Goal: Information Seeking & Learning: Learn about a topic

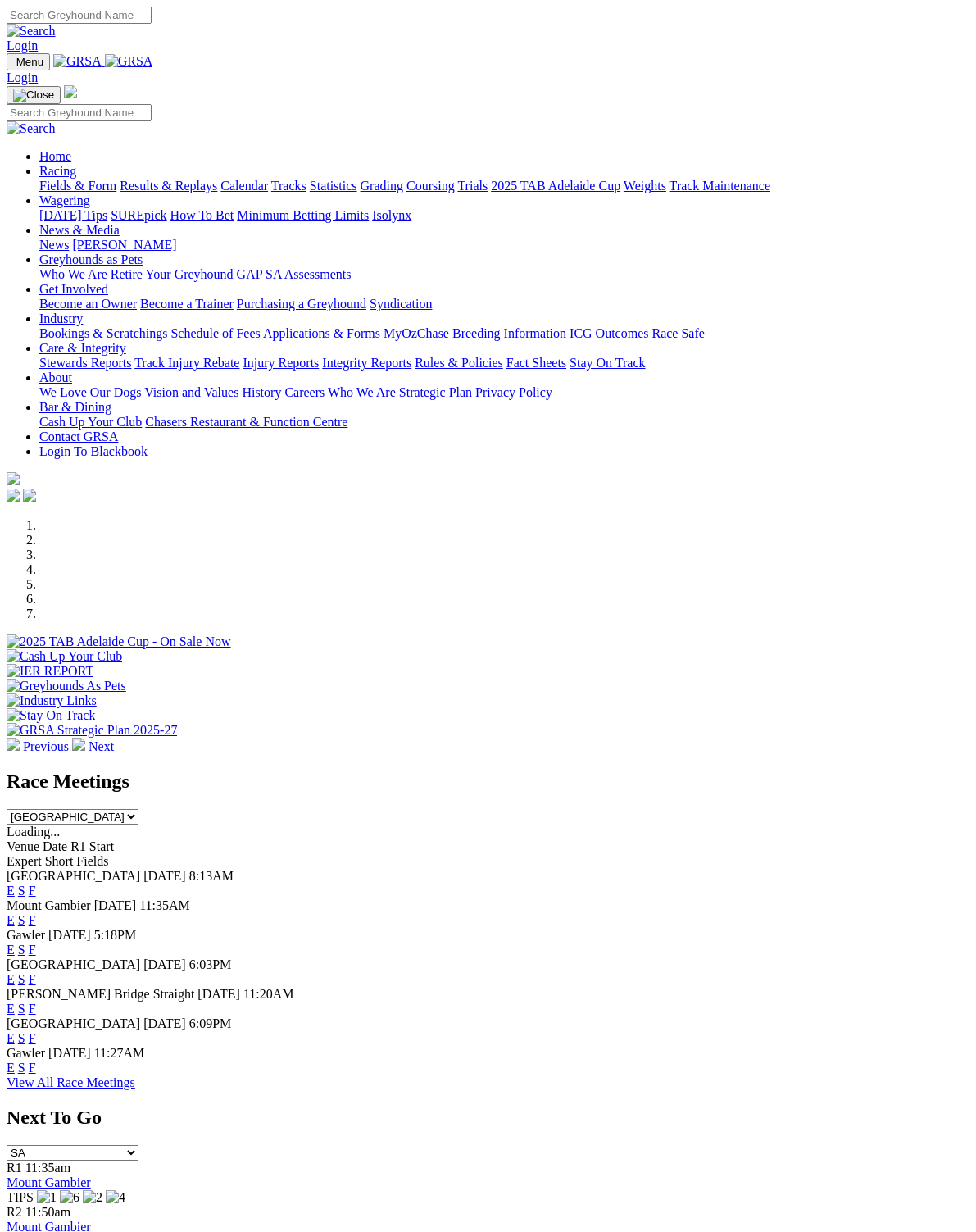
scroll to position [2, 0]
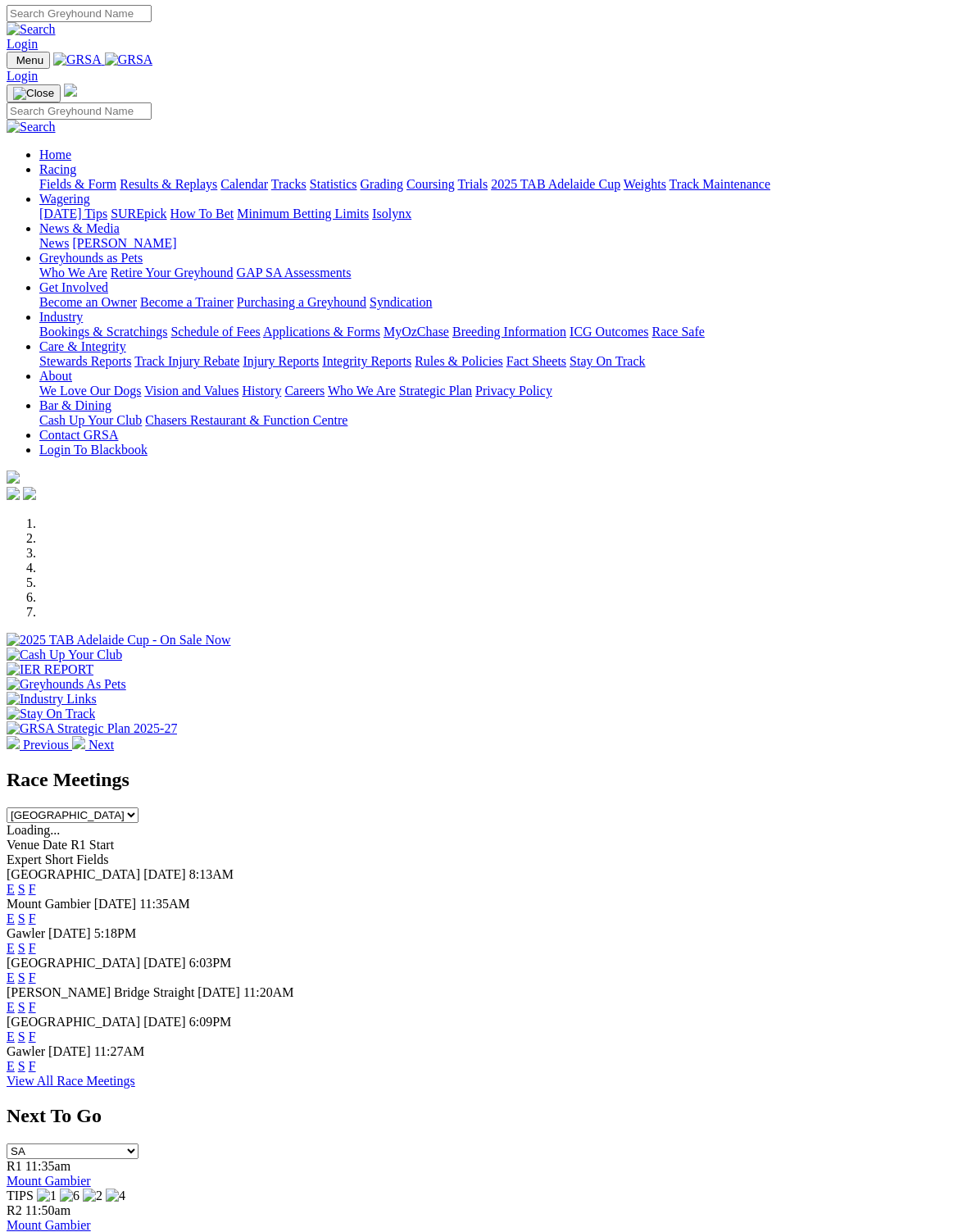
click at [36, 882] on link "F" at bounding box center [32, 889] width 7 height 14
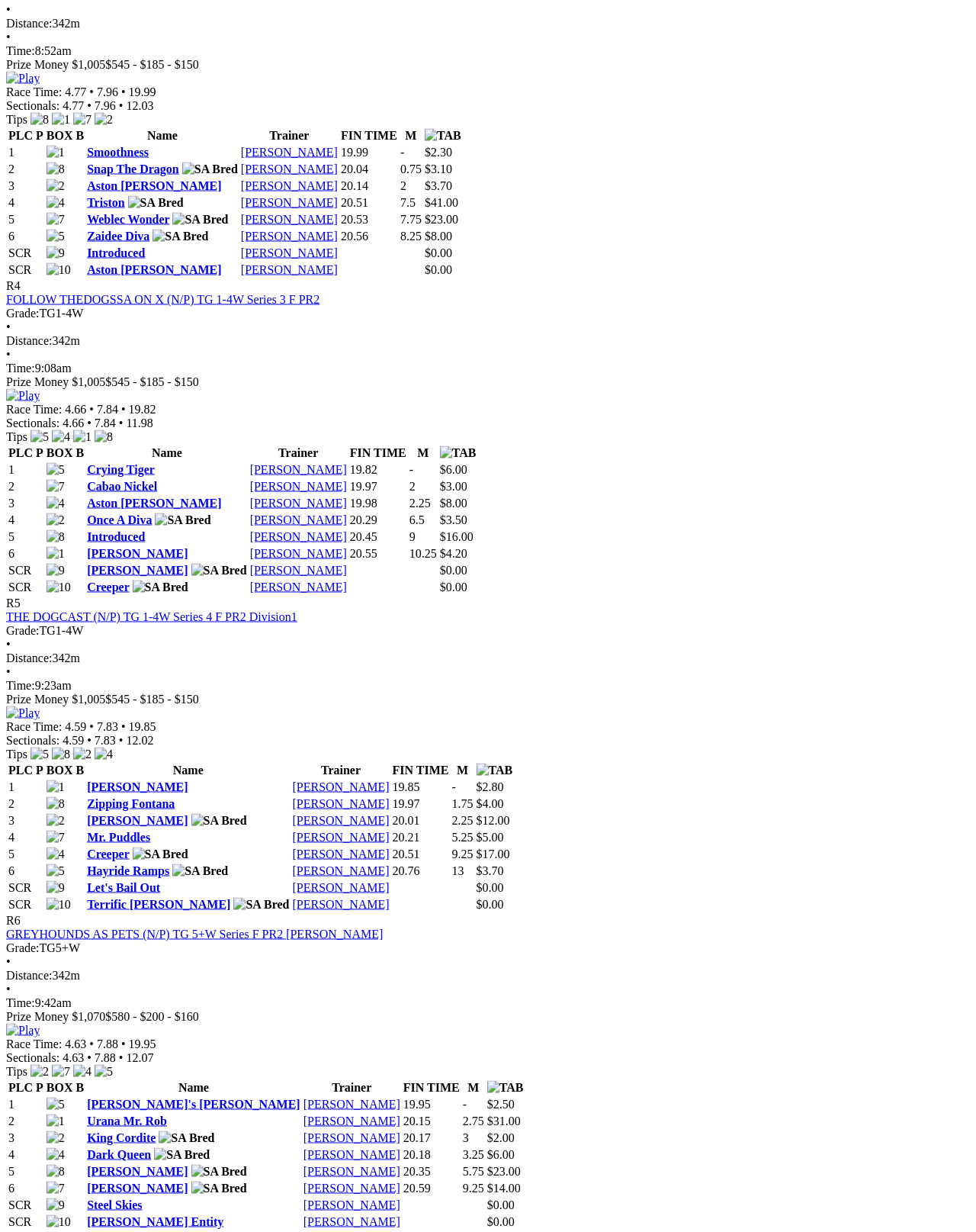
scroll to position [1421, 0]
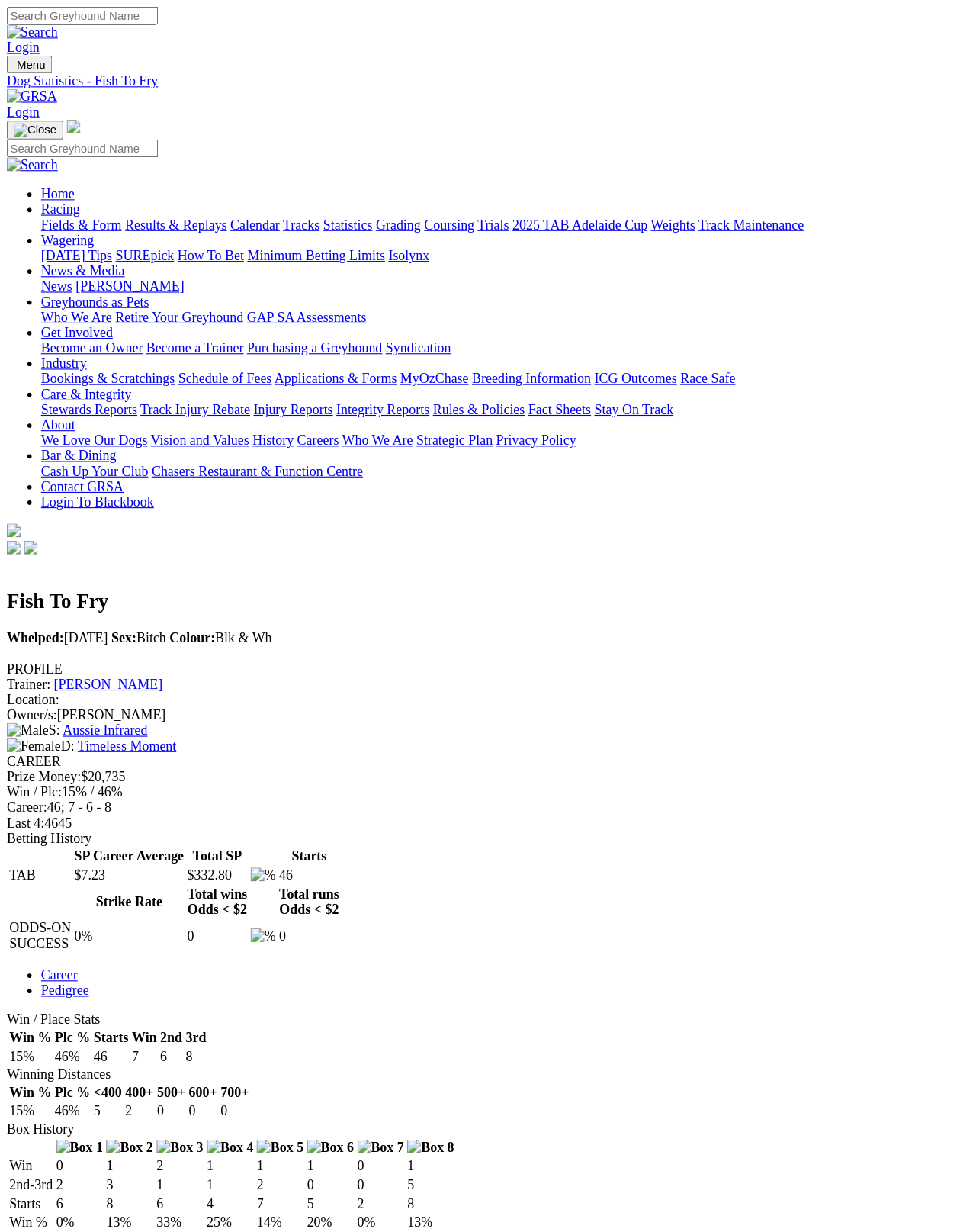
scroll to position [8, 0]
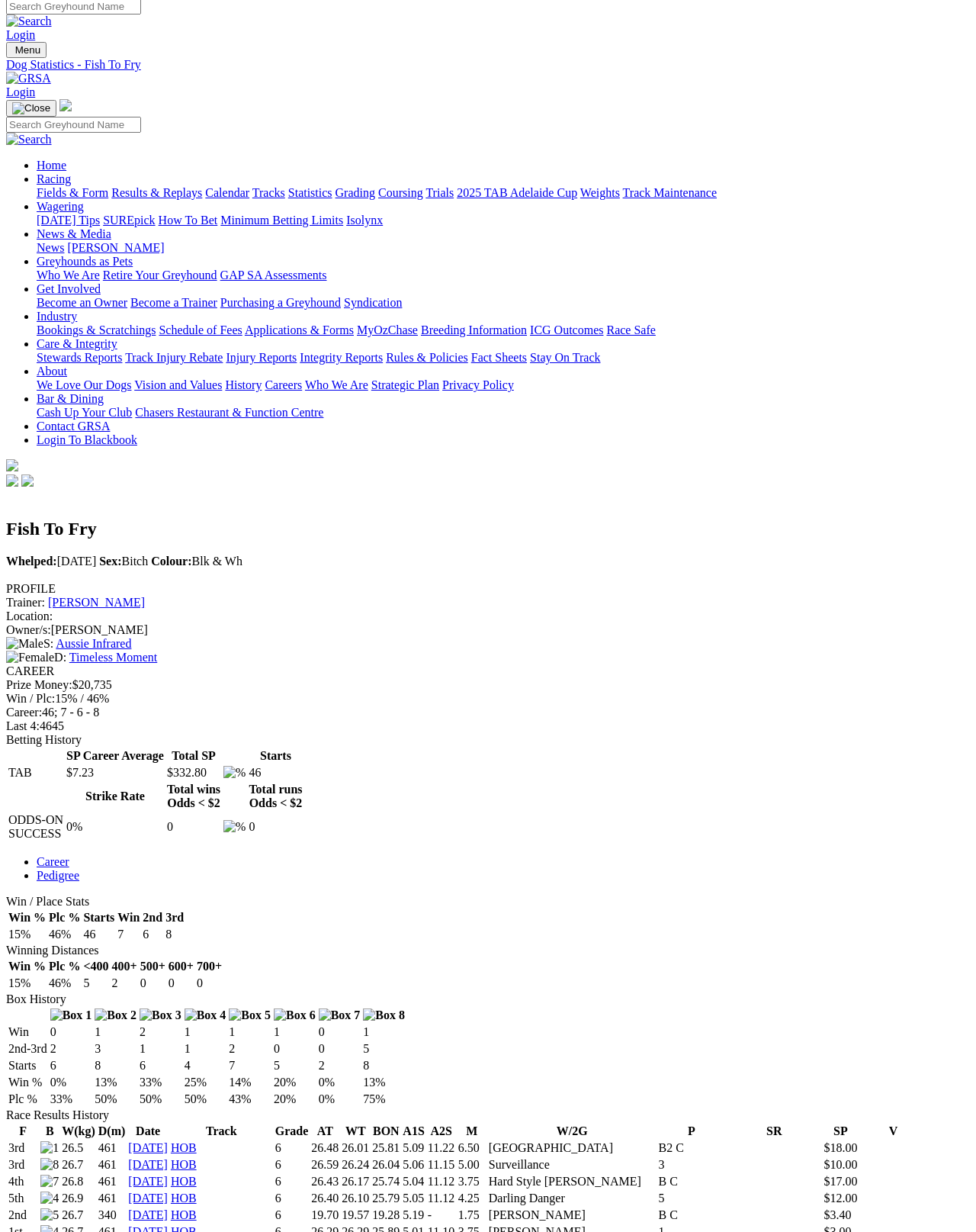
click at [60, 186] on link "Fields & Form" at bounding box center [72, 192] width 71 height 13
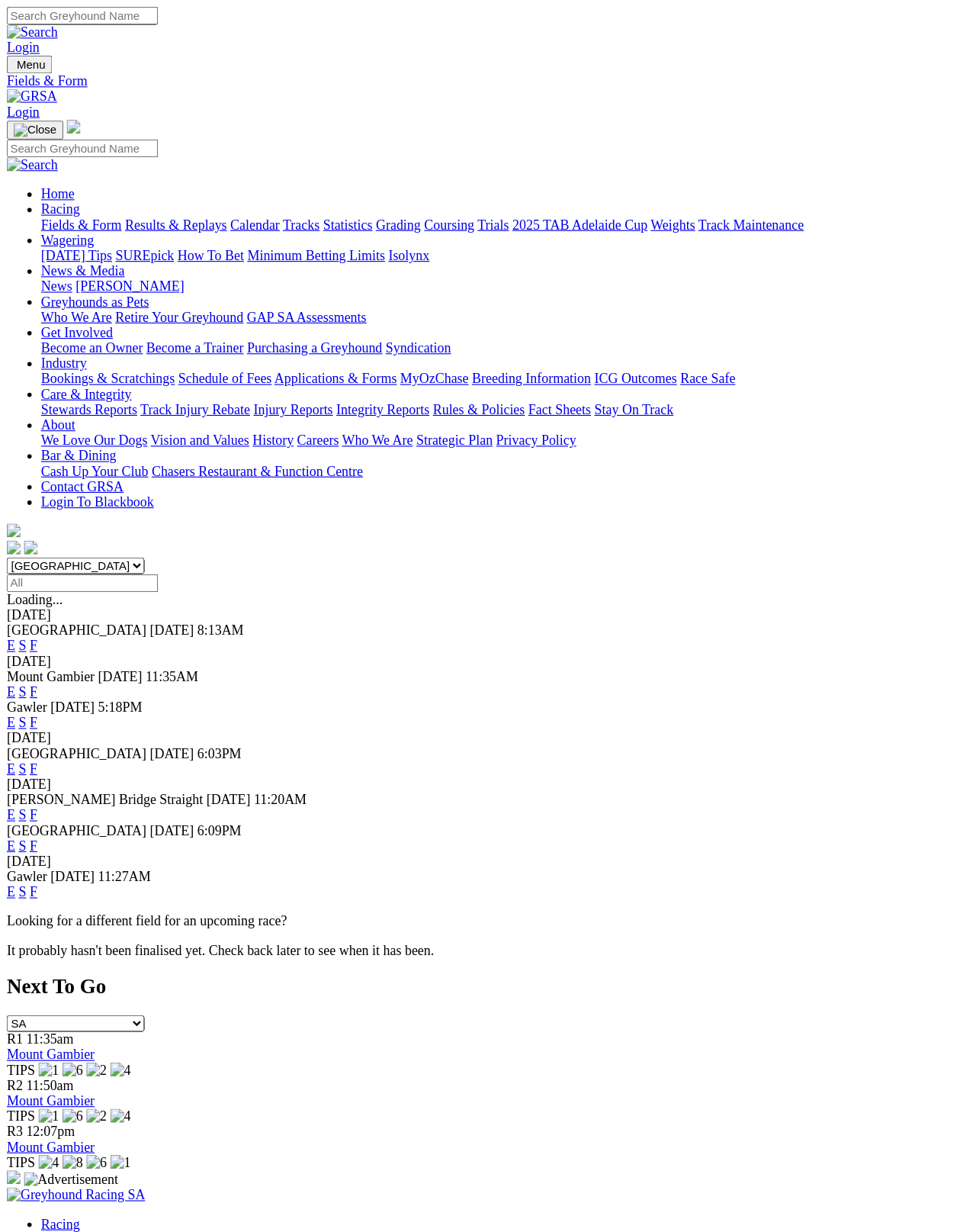
scroll to position [8, 0]
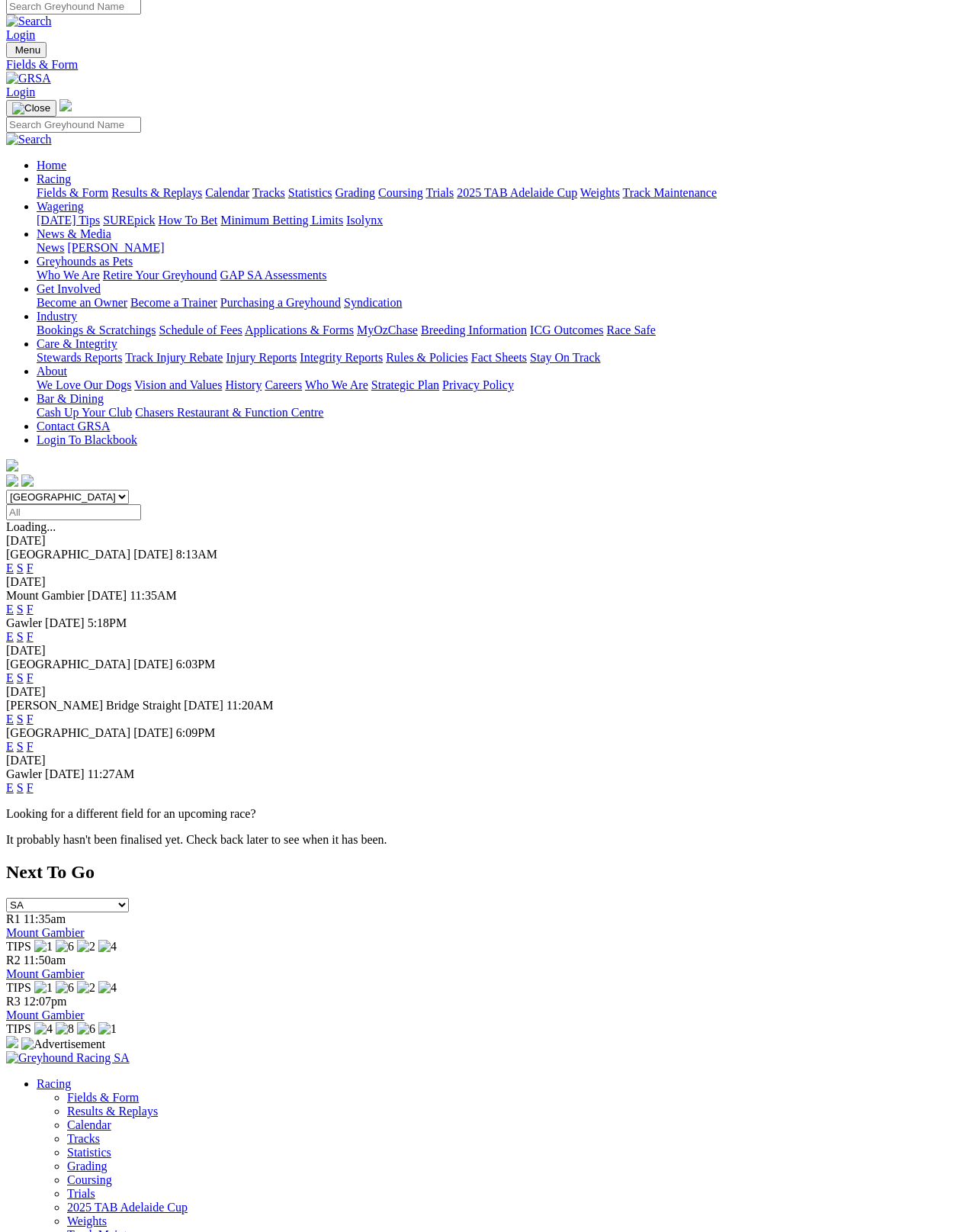
click at [33, 602] on link "F" at bounding box center [29, 609] width 7 height 13
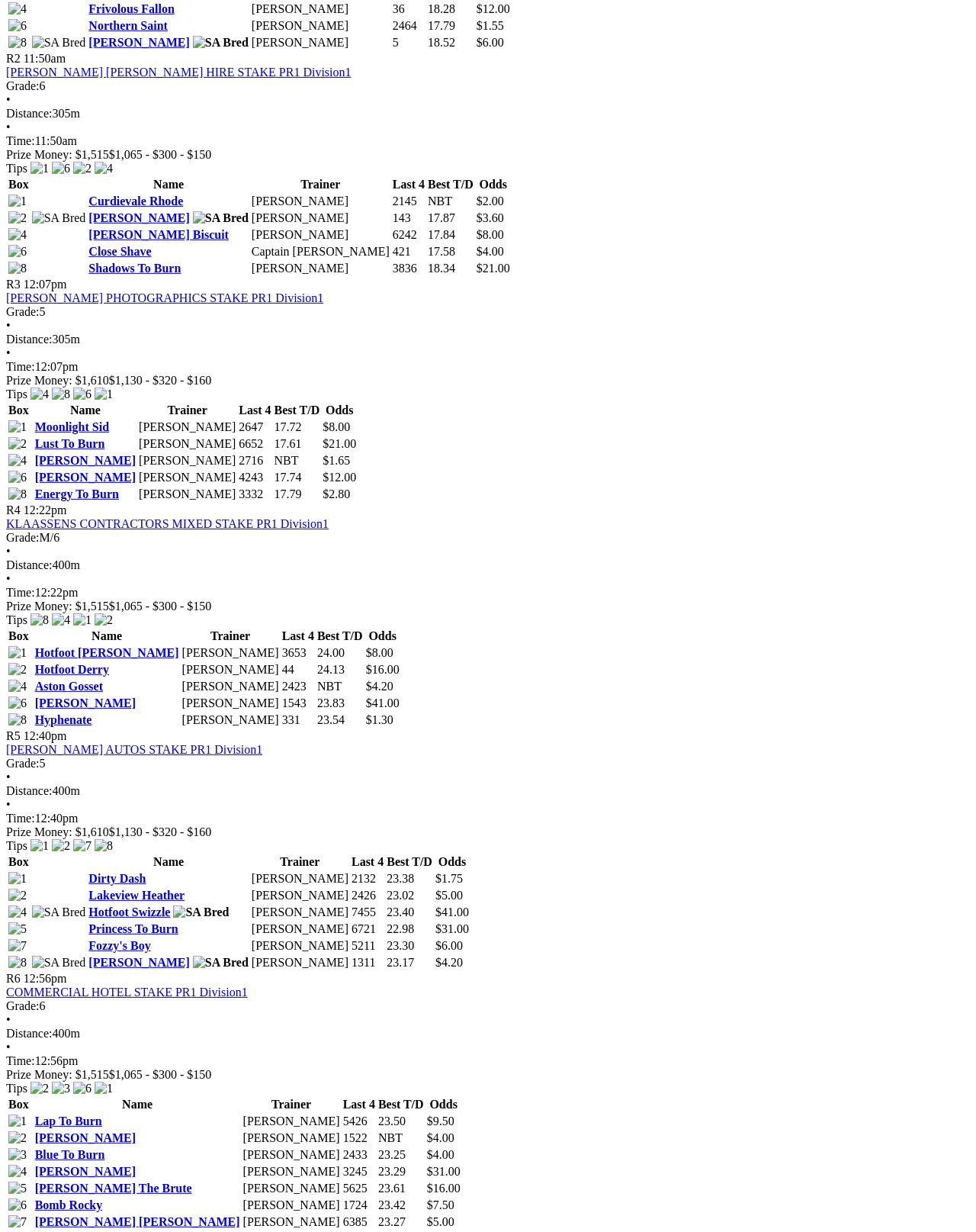
scroll to position [966, 0]
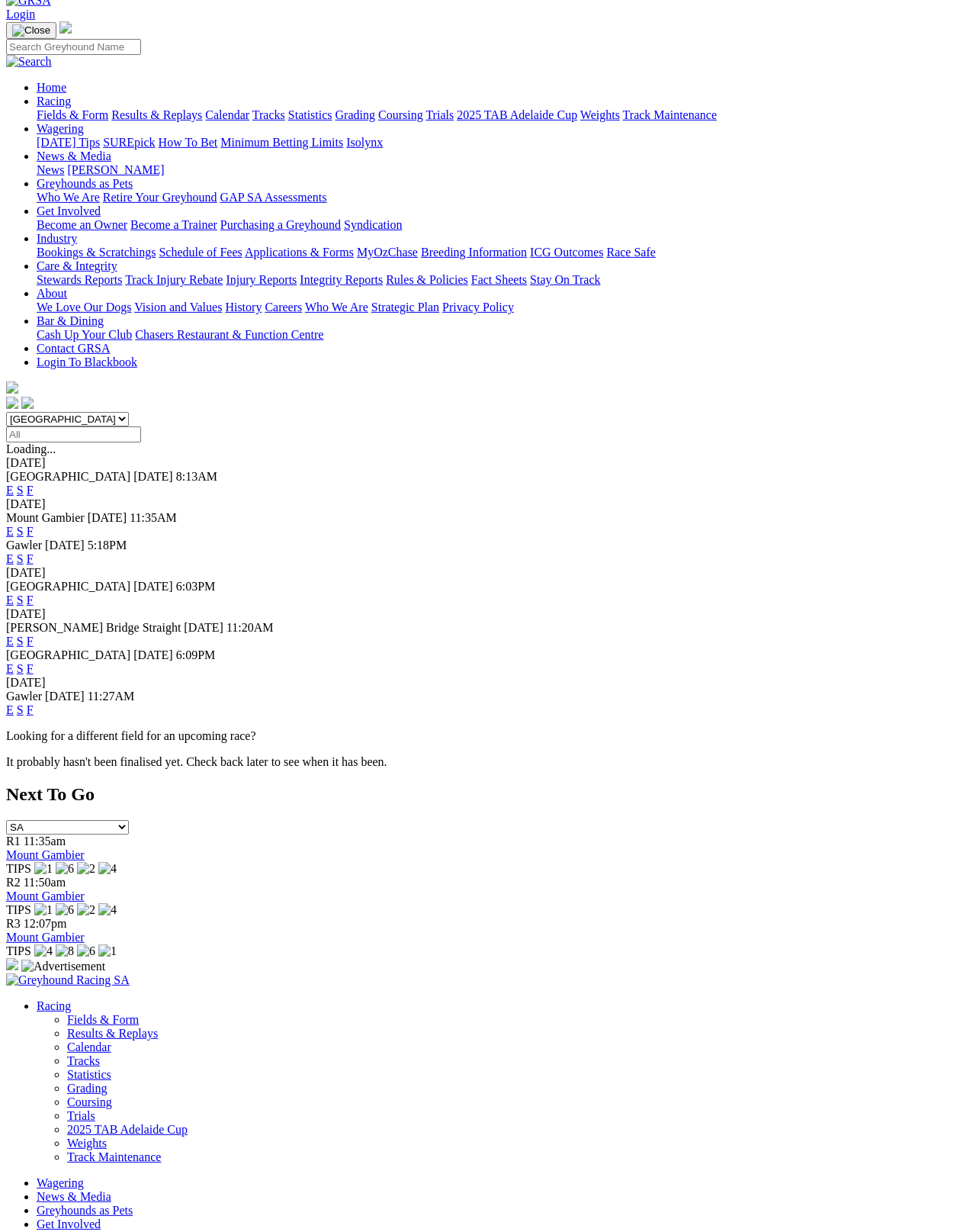
scroll to position [85, 0]
click at [33, 703] on link "F" at bounding box center [29, 709] width 7 height 13
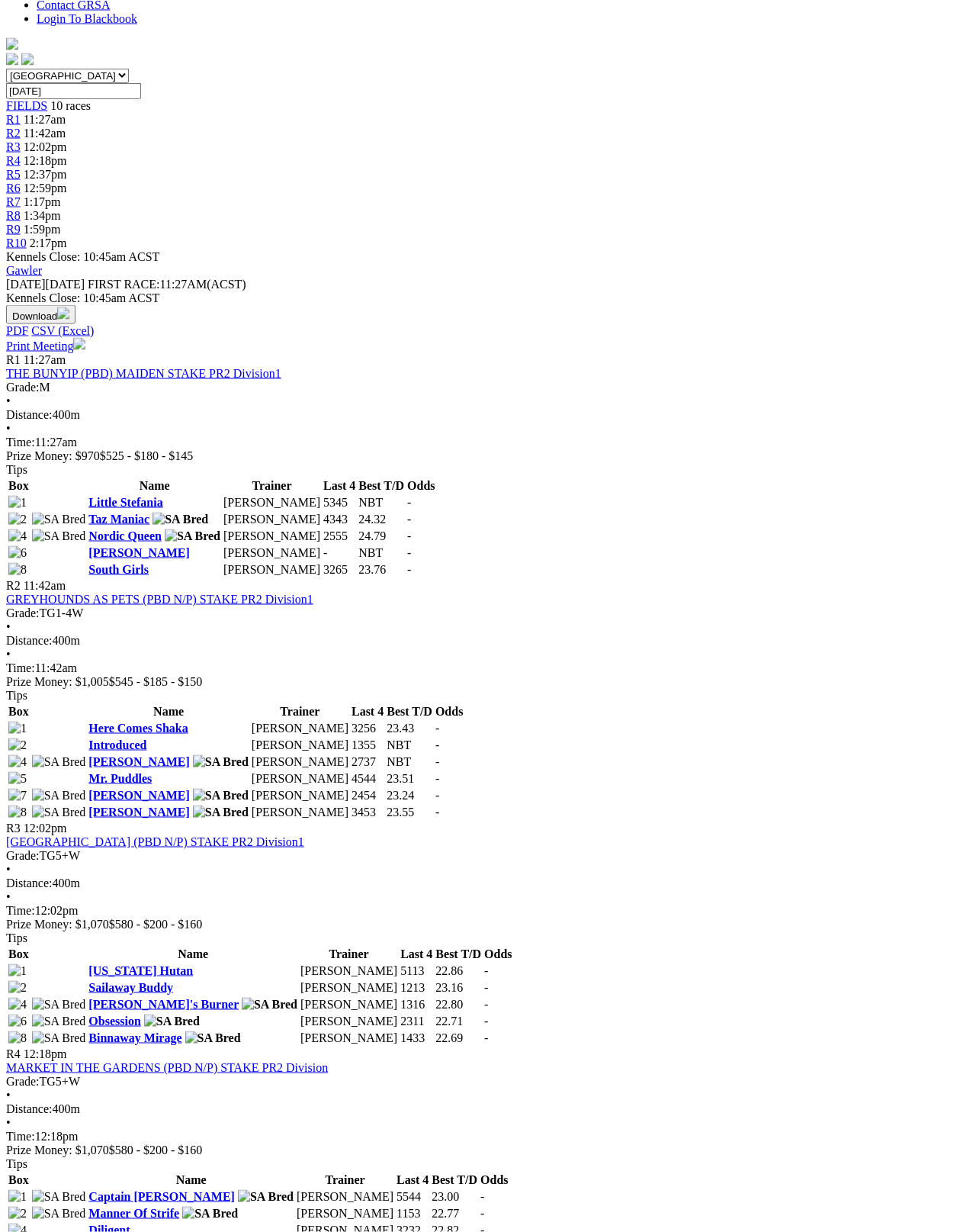
scroll to position [430, 0]
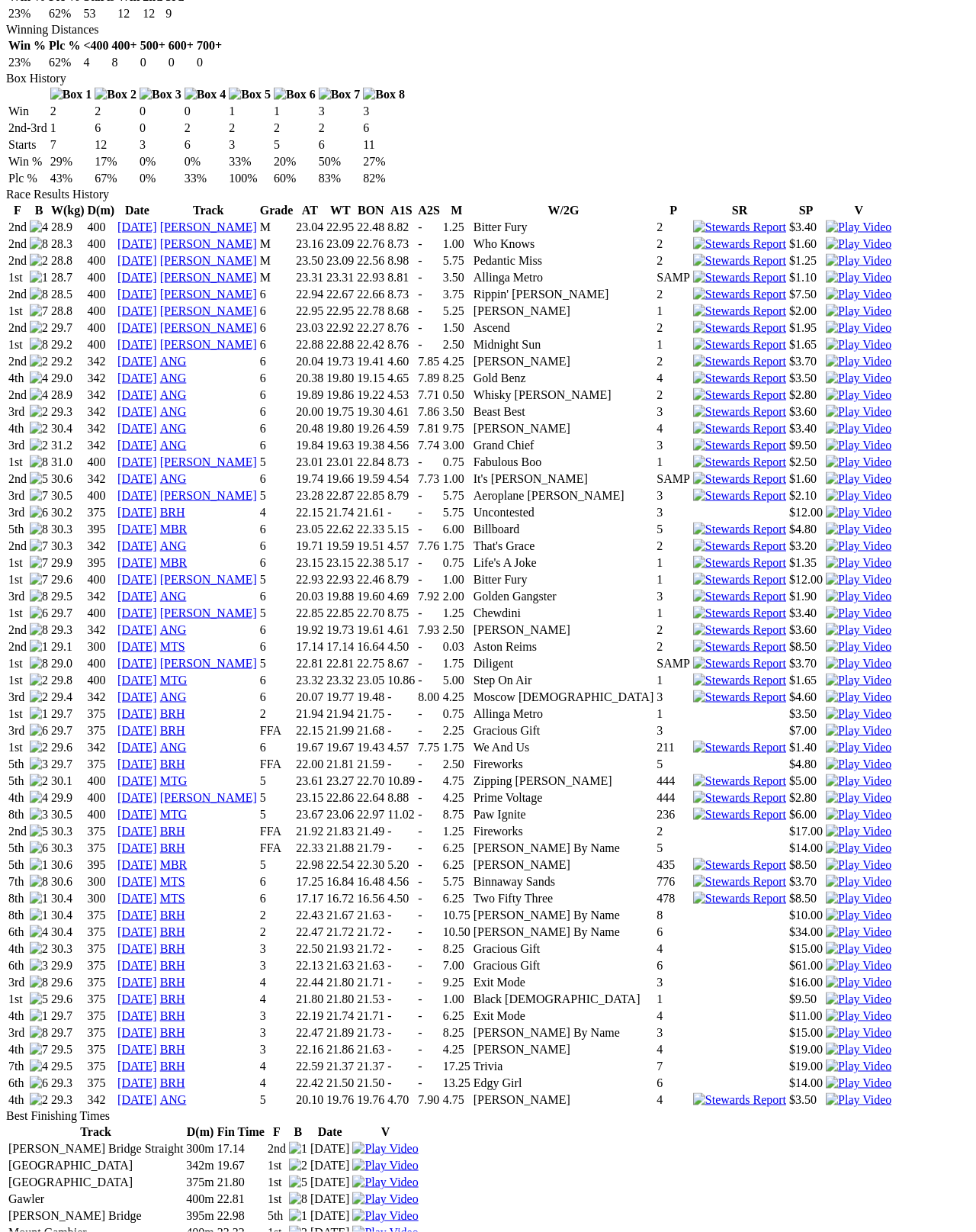
scroll to position [929, 0]
click at [157, 1092] on link "30 Aug 25" at bounding box center [137, 1099] width 40 height 13
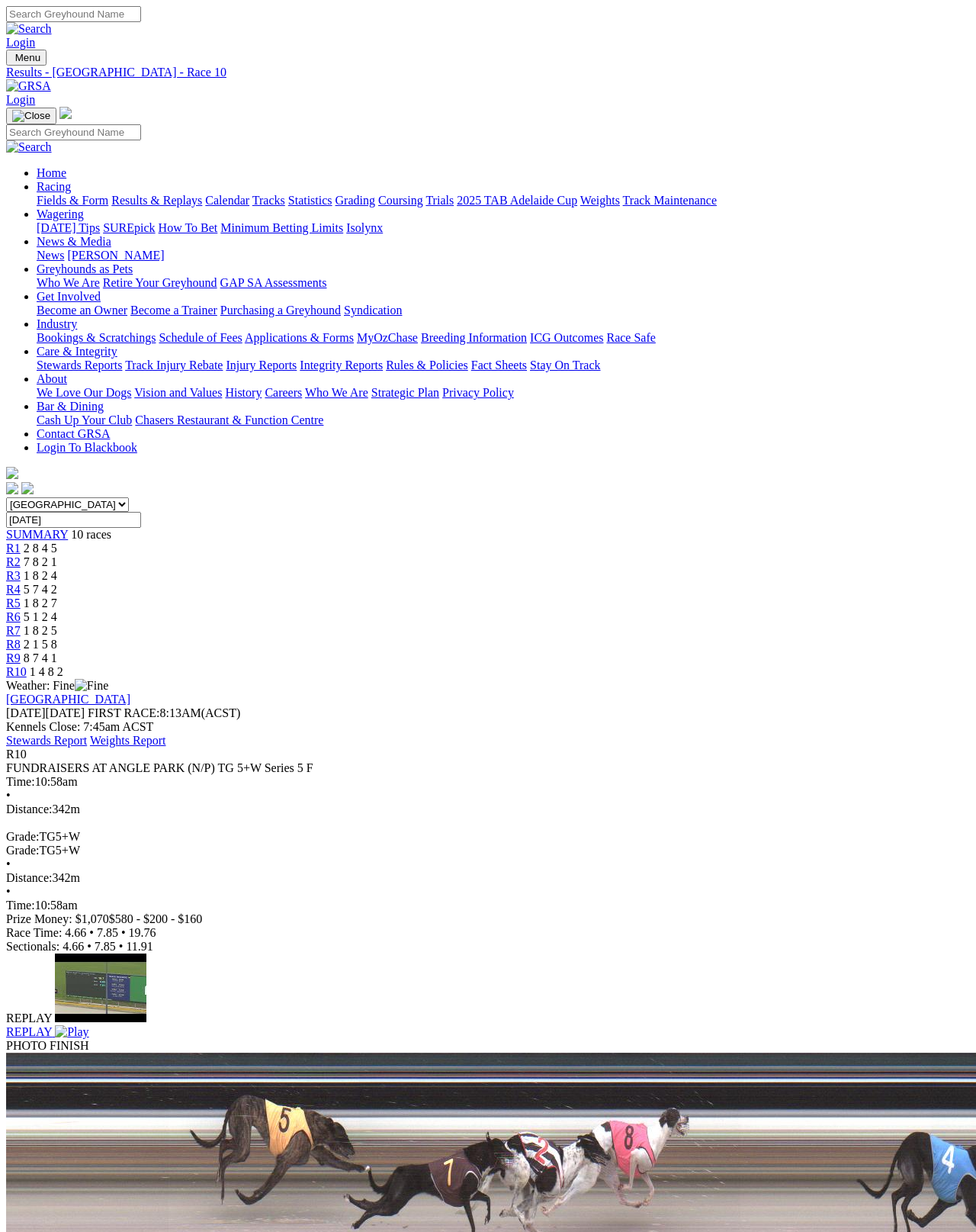
scroll to position [8, 0]
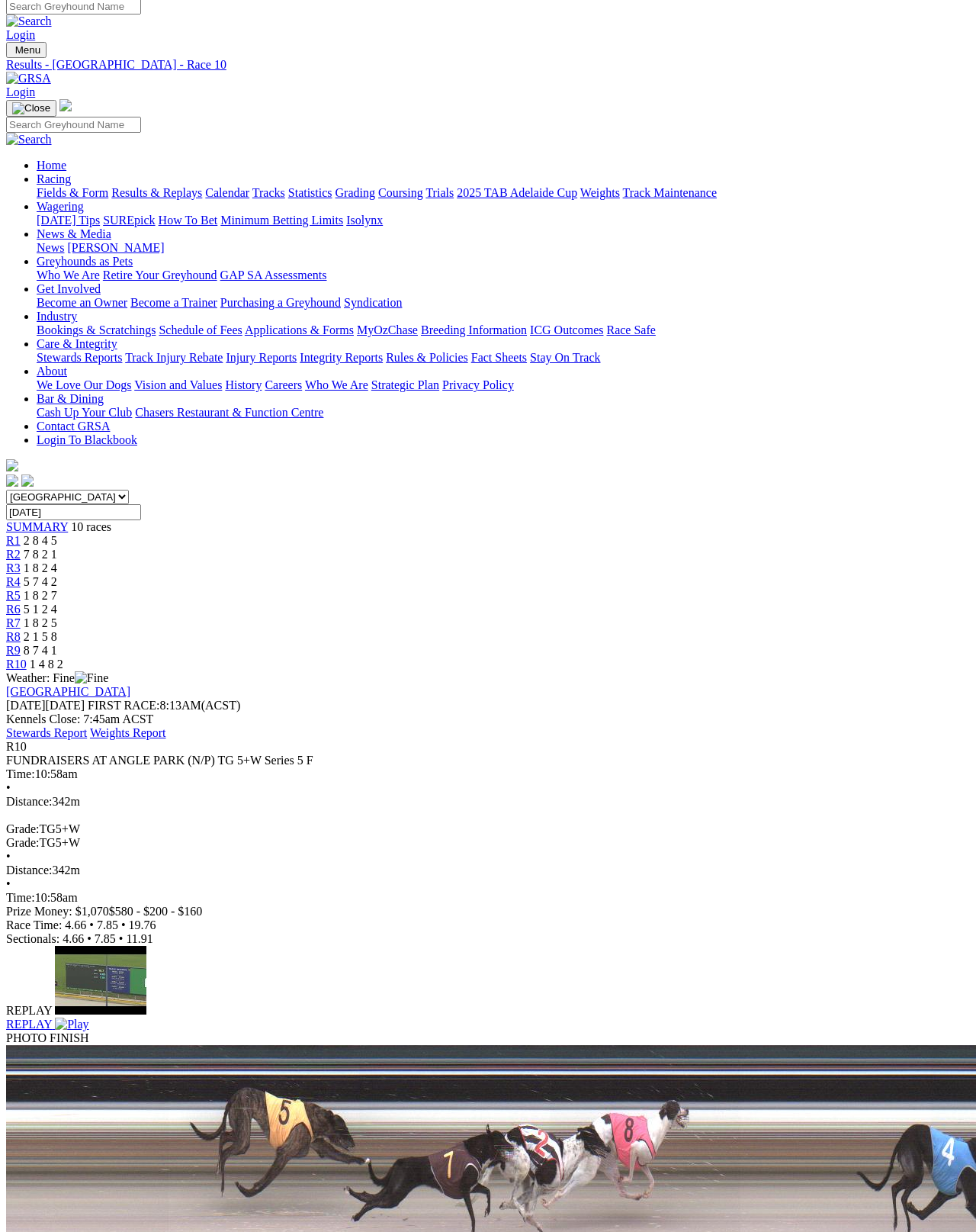
click at [36, 186] on link "Fields & Form" at bounding box center [72, 192] width 71 height 13
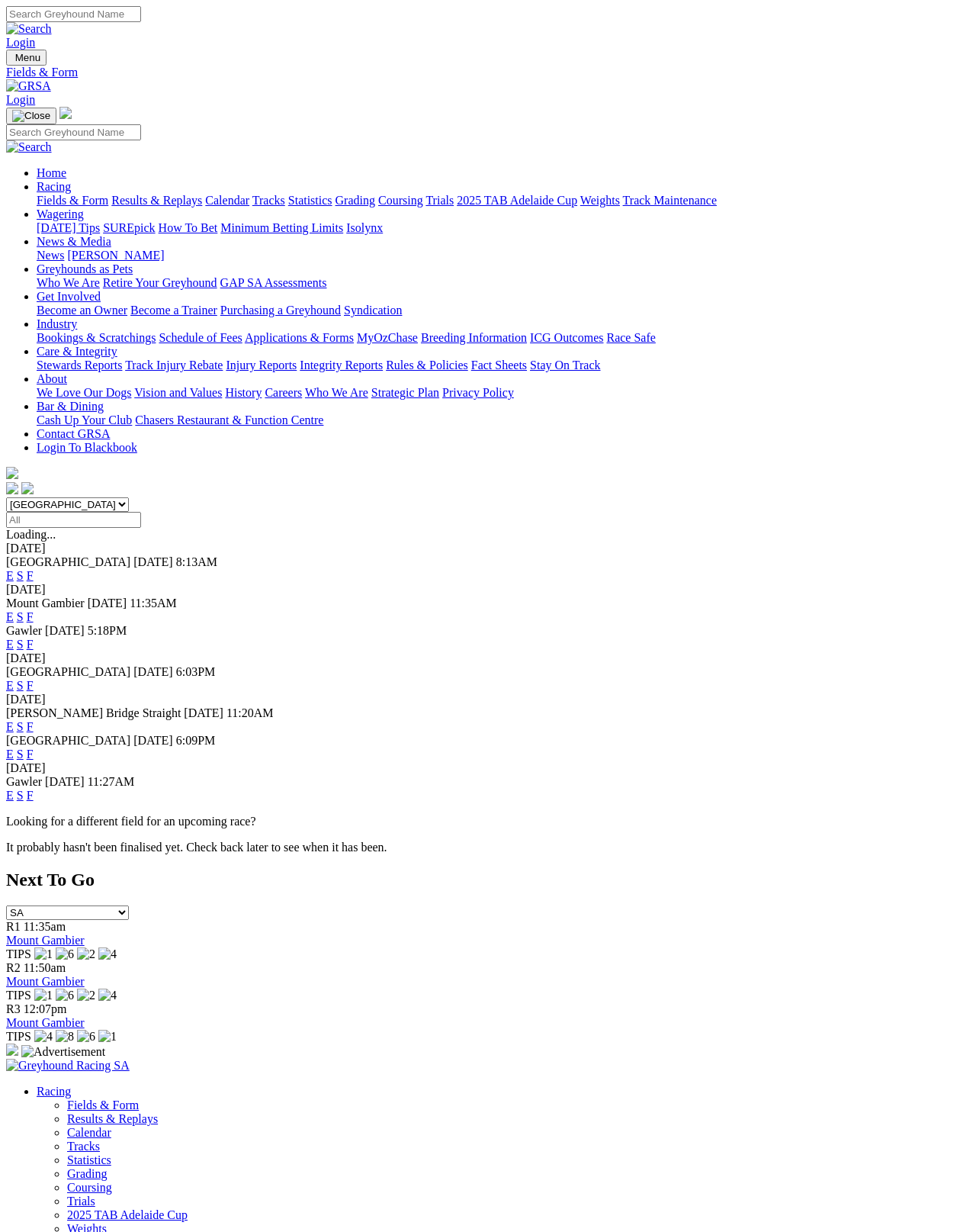
scroll to position [8, 0]
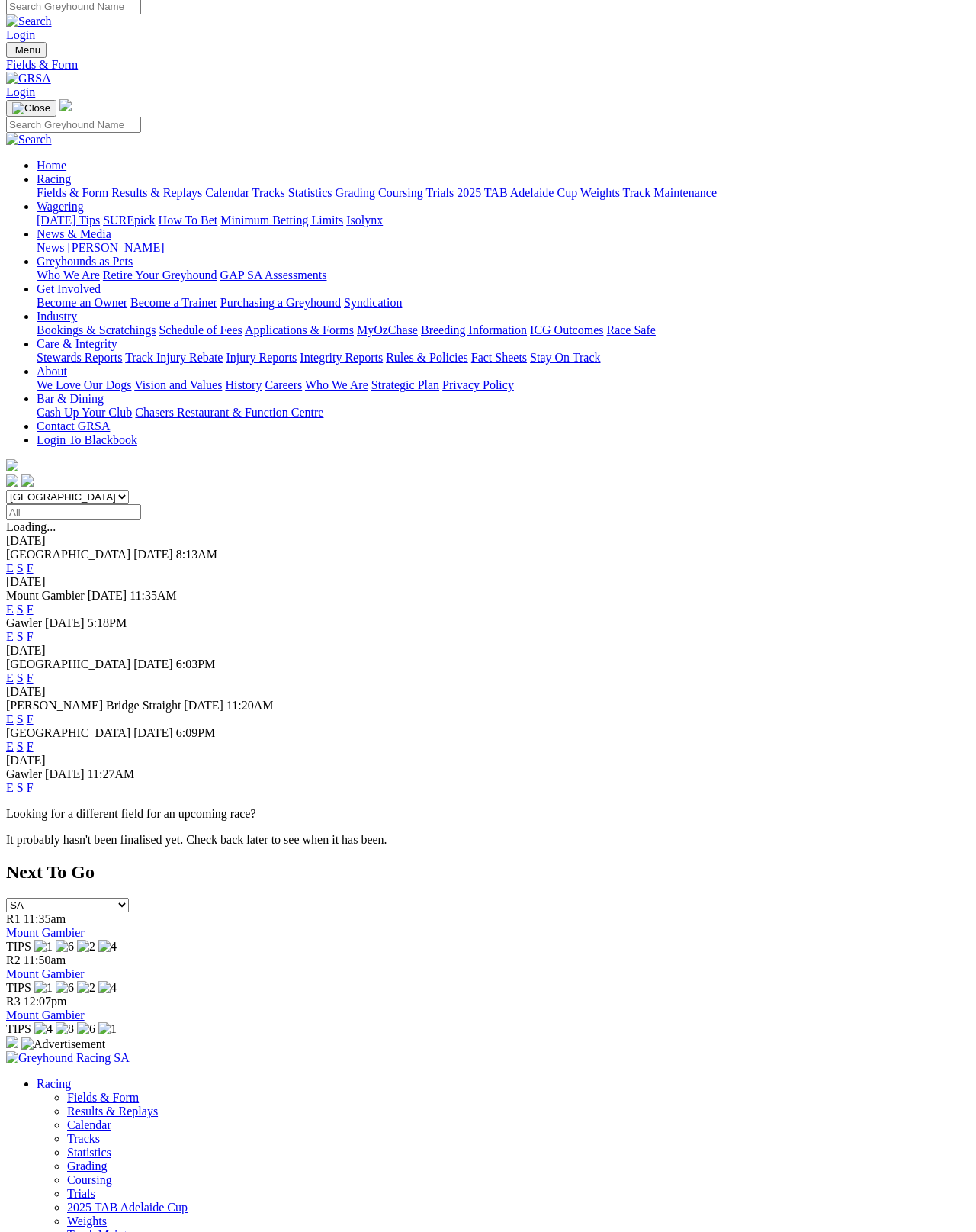
click at [124, 490] on select "[GEOGRAPHIC_DATA] [GEOGRAPHIC_DATA] [GEOGRAPHIC_DATA] [GEOGRAPHIC_DATA] [GEOGRA…" at bounding box center [67, 497] width 122 height 15
select select "QLD"
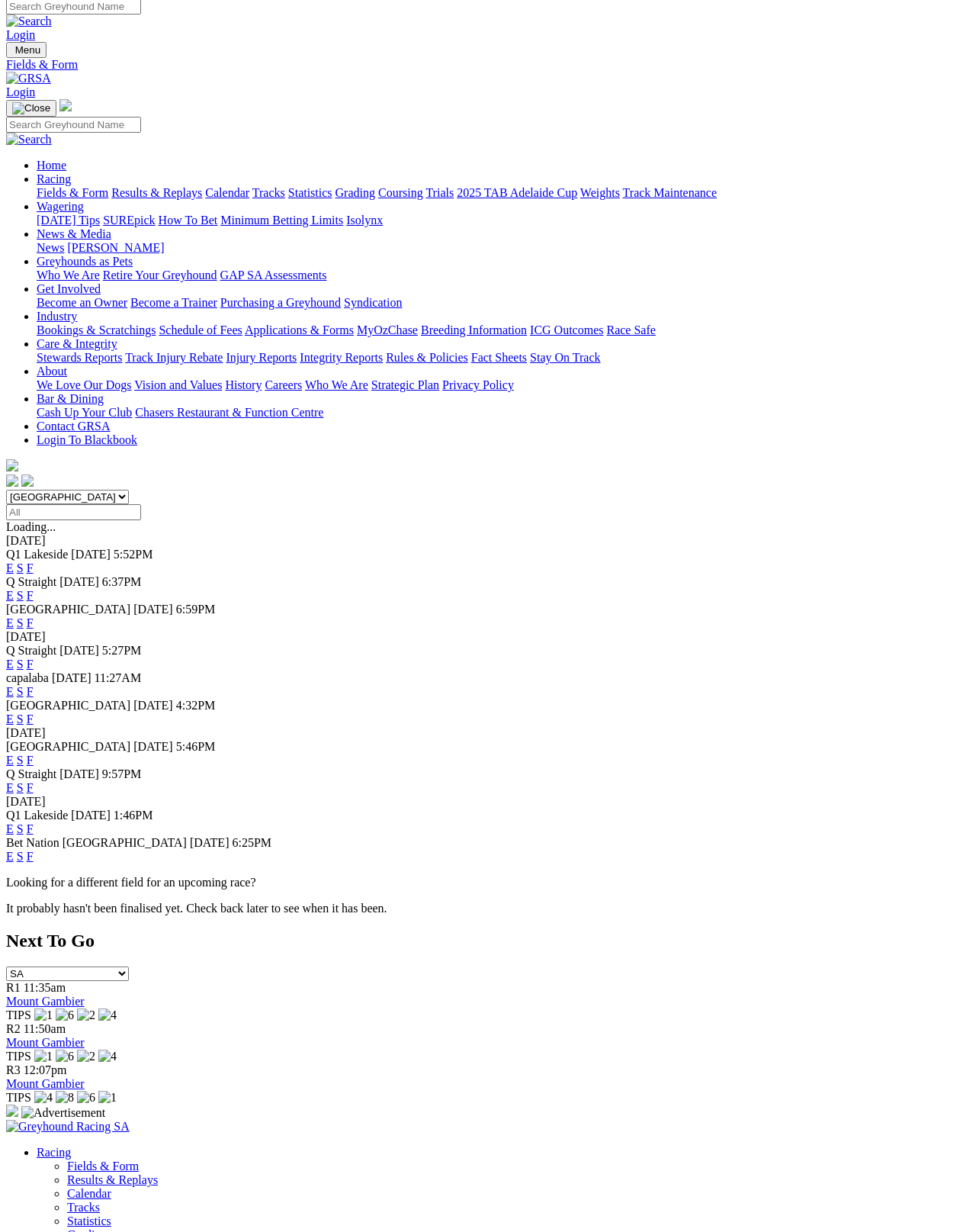
click at [33, 616] on link "F" at bounding box center [29, 623] width 7 height 13
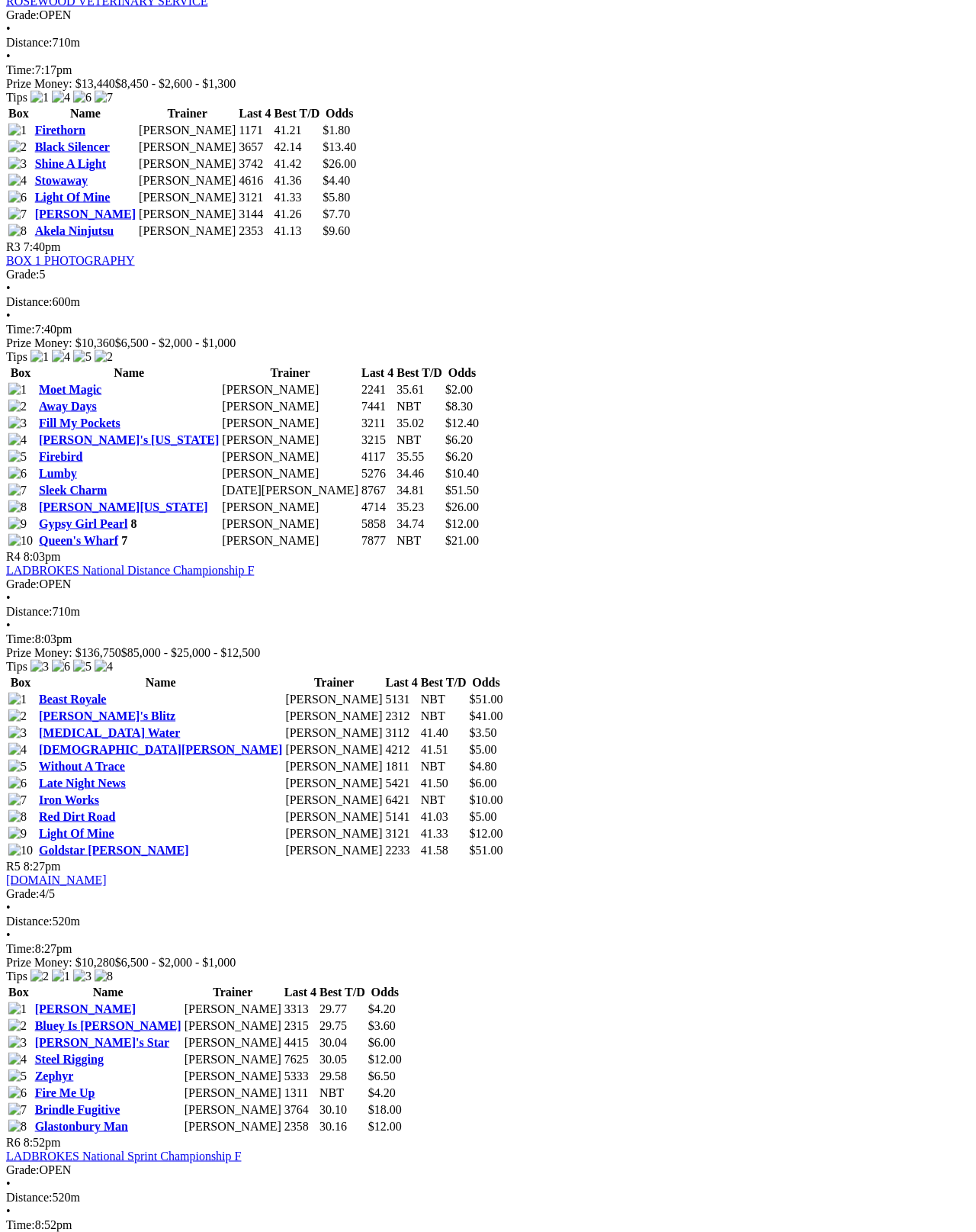
scroll to position [1047, 0]
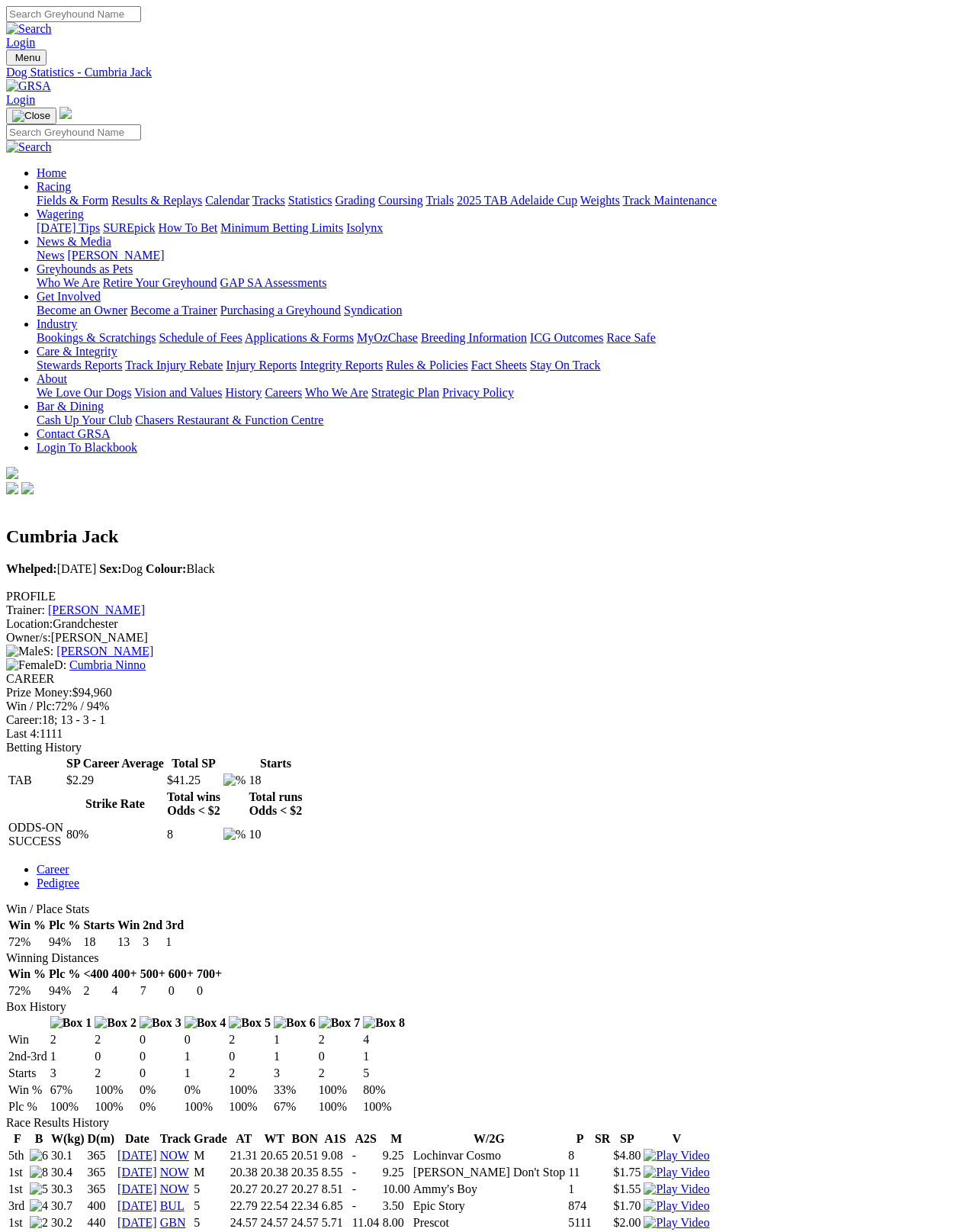
scroll to position [8, 0]
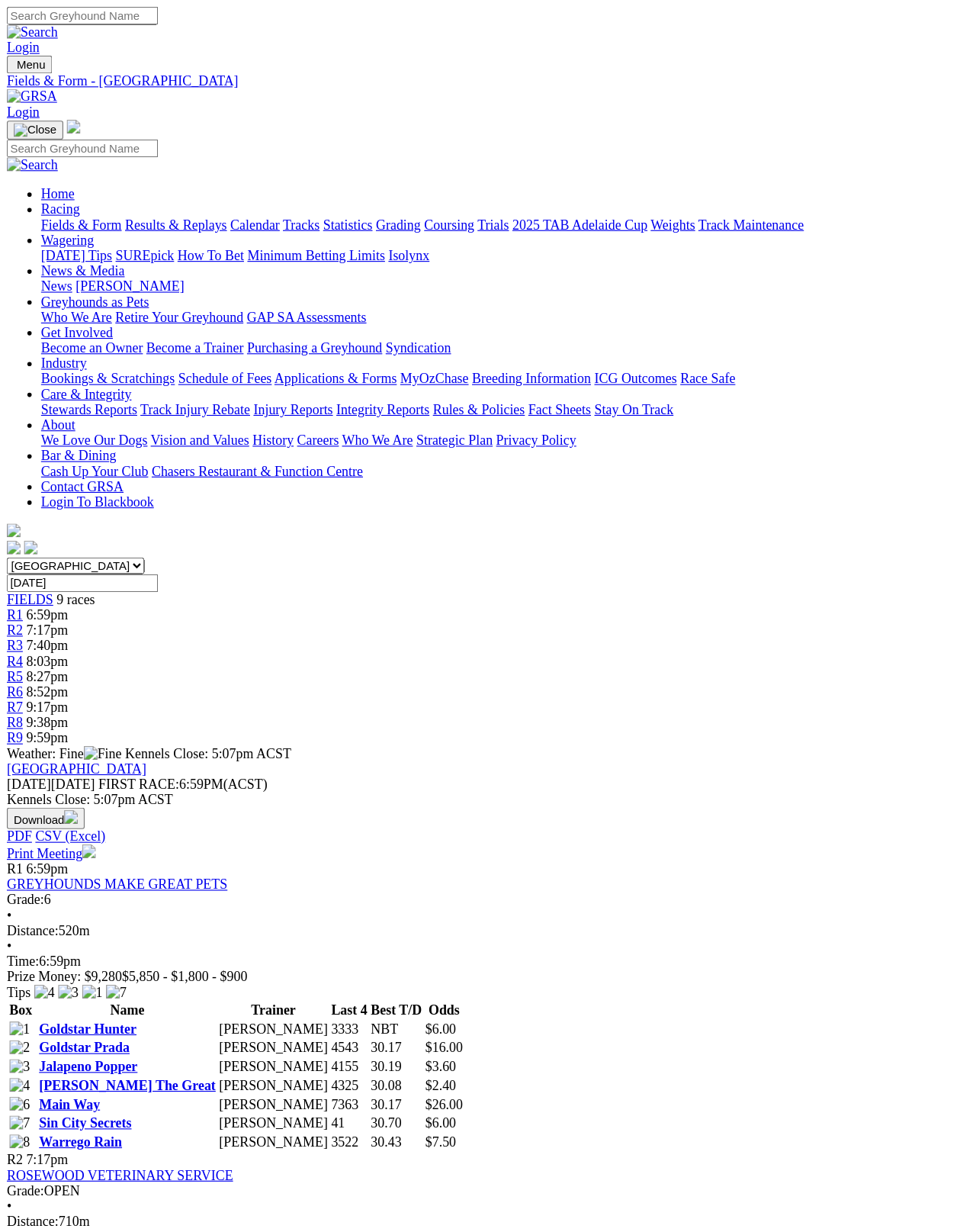
scroll to position [1192, 0]
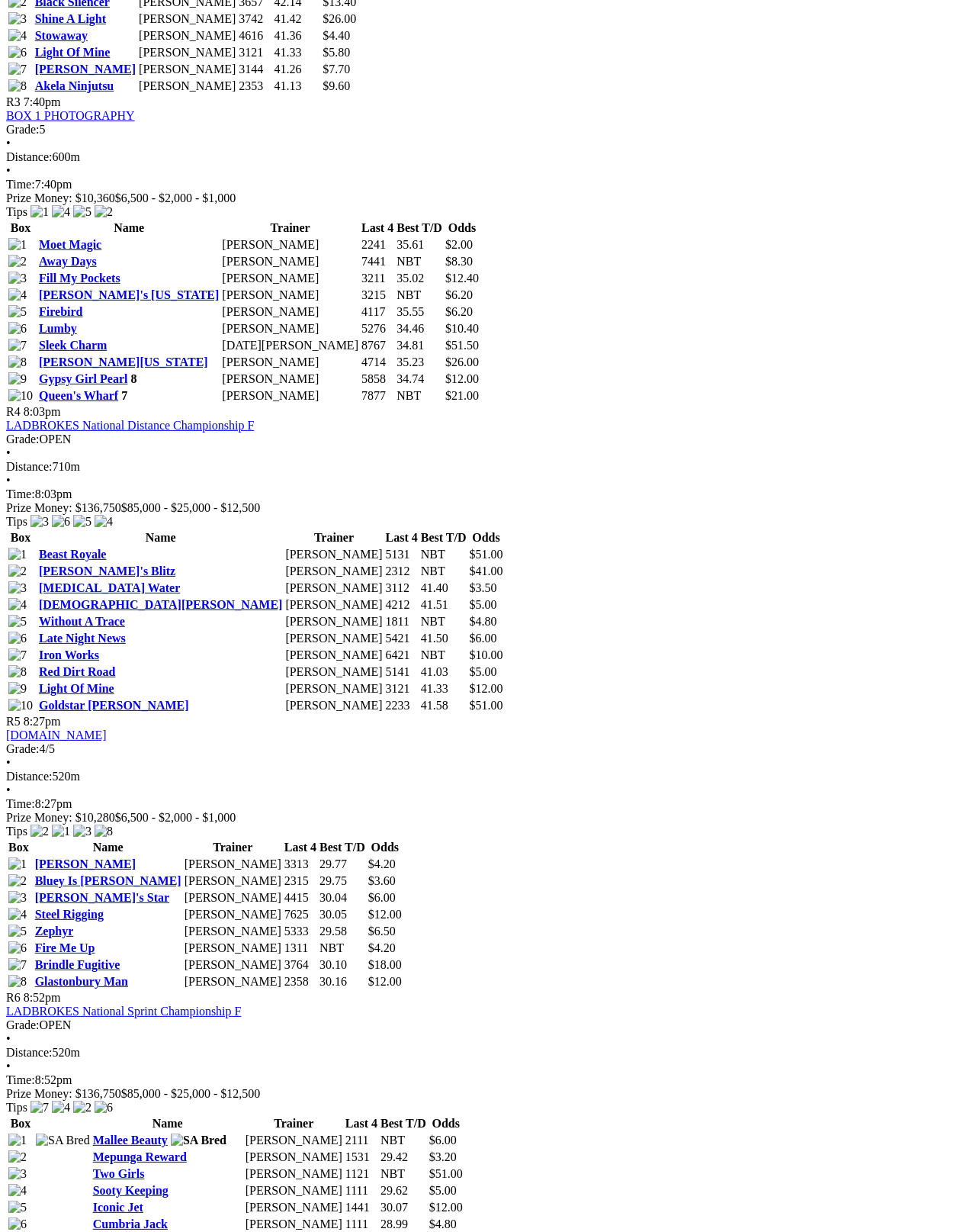
click at [168, 1098] on link "Sooty Keeping" at bounding box center [130, 1190] width 75 height 13
